Goal: Task Accomplishment & Management: Use online tool/utility

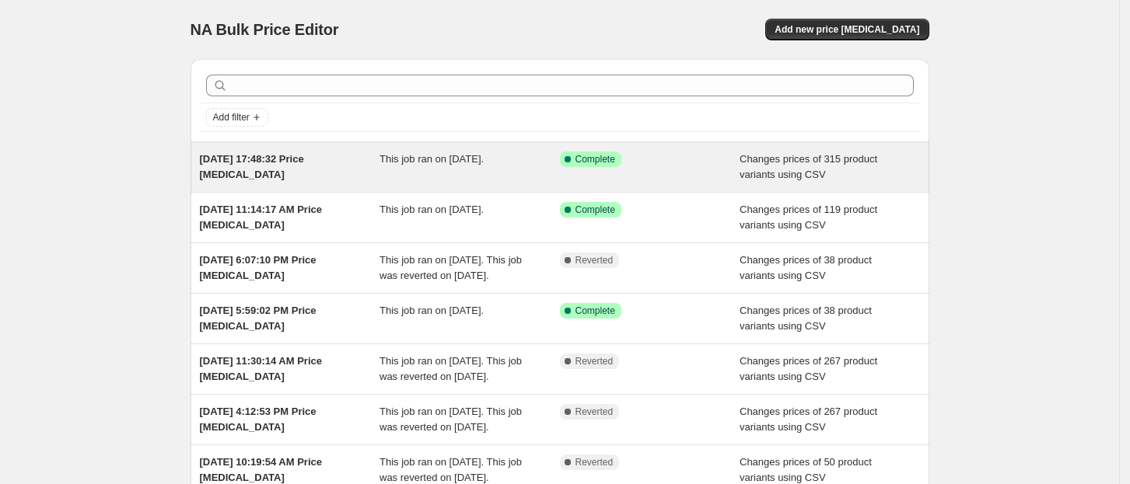
click at [299, 158] on span "[DATE] 17:48:32 Price [MEDICAL_DATA]" at bounding box center [252, 166] width 104 height 27
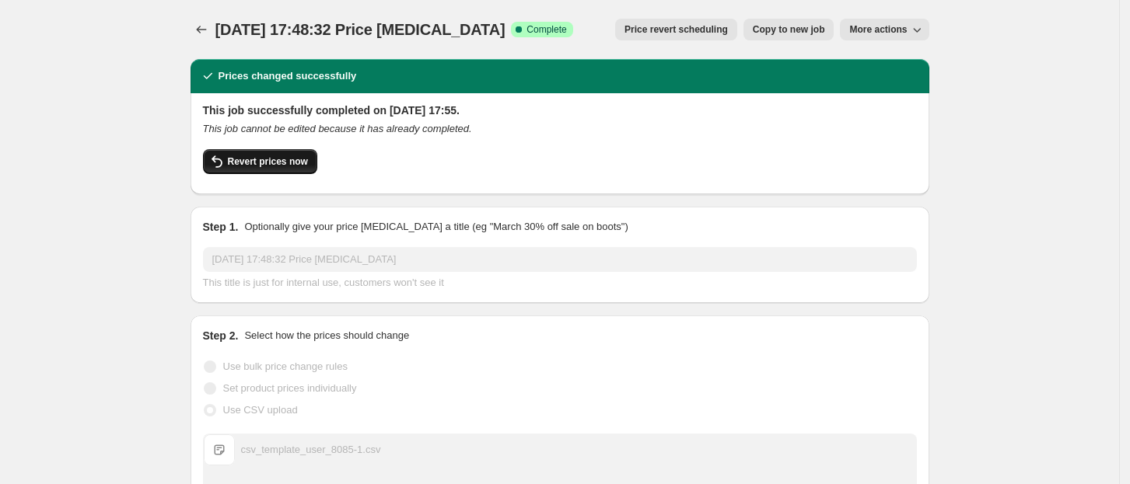
click at [299, 159] on span "Revert prices now" at bounding box center [268, 162] width 80 height 12
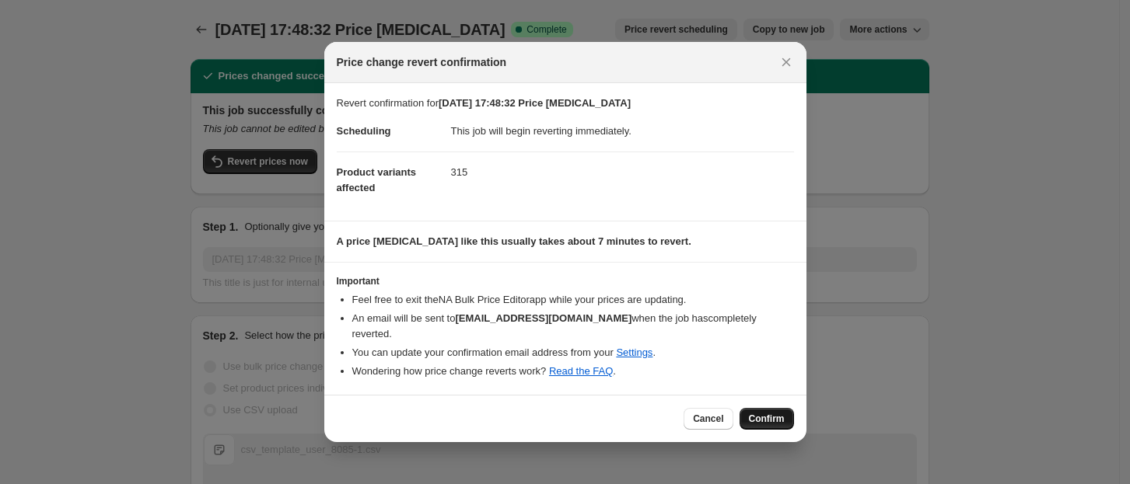
click at [744, 408] on button "Confirm" at bounding box center [767, 419] width 54 height 22
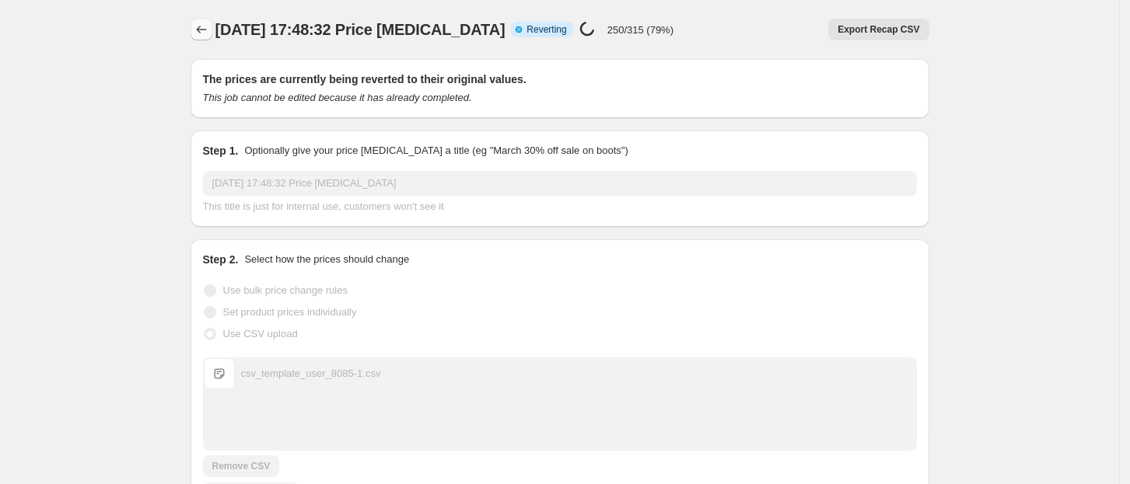
click at [208, 34] on icon "Price change jobs" at bounding box center [202, 30] width 16 height 16
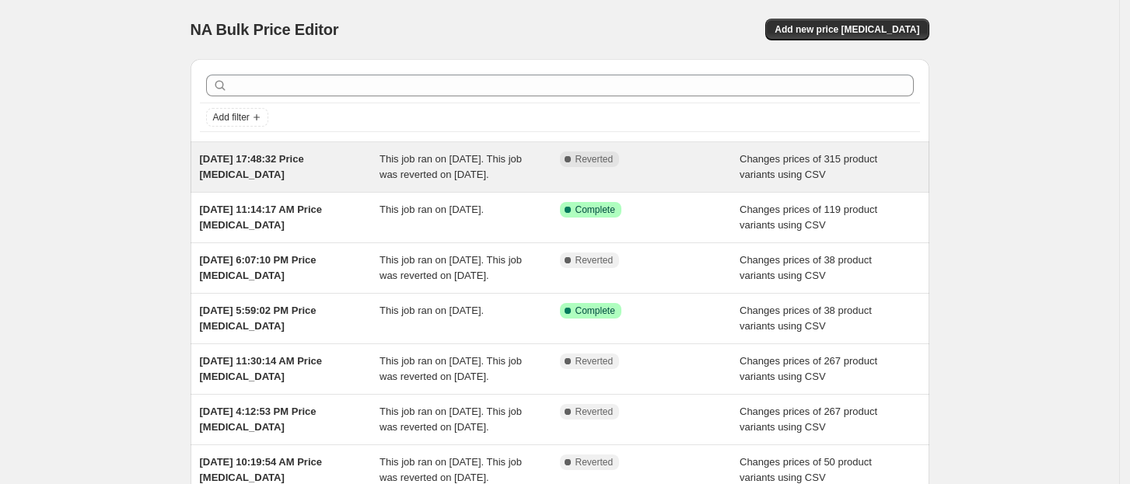
click at [293, 162] on span "[DATE] 17:48:32 Price [MEDICAL_DATA]" at bounding box center [252, 166] width 104 height 27
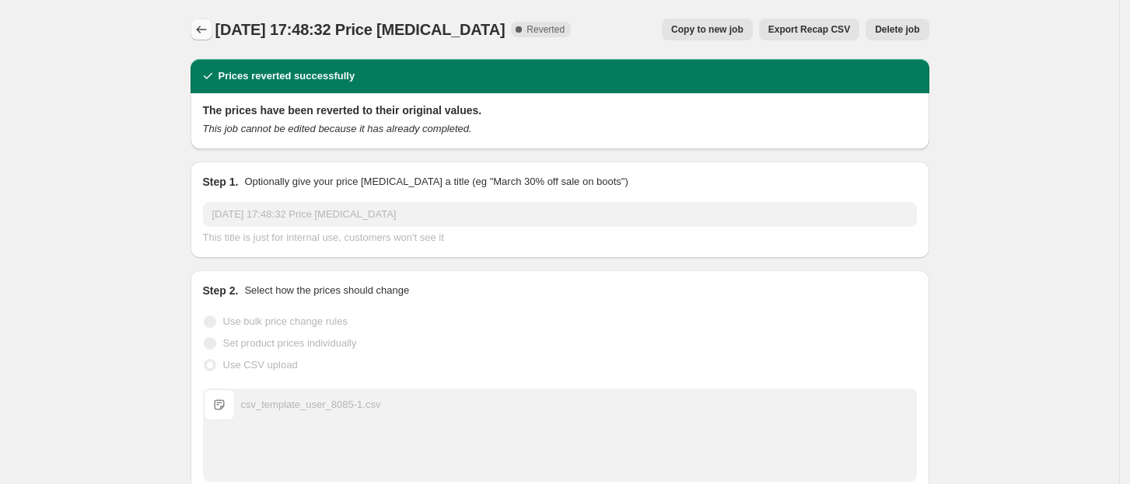
click at [199, 28] on icon "Price change jobs" at bounding box center [202, 30] width 16 height 16
